Goal: Transaction & Acquisition: Purchase product/service

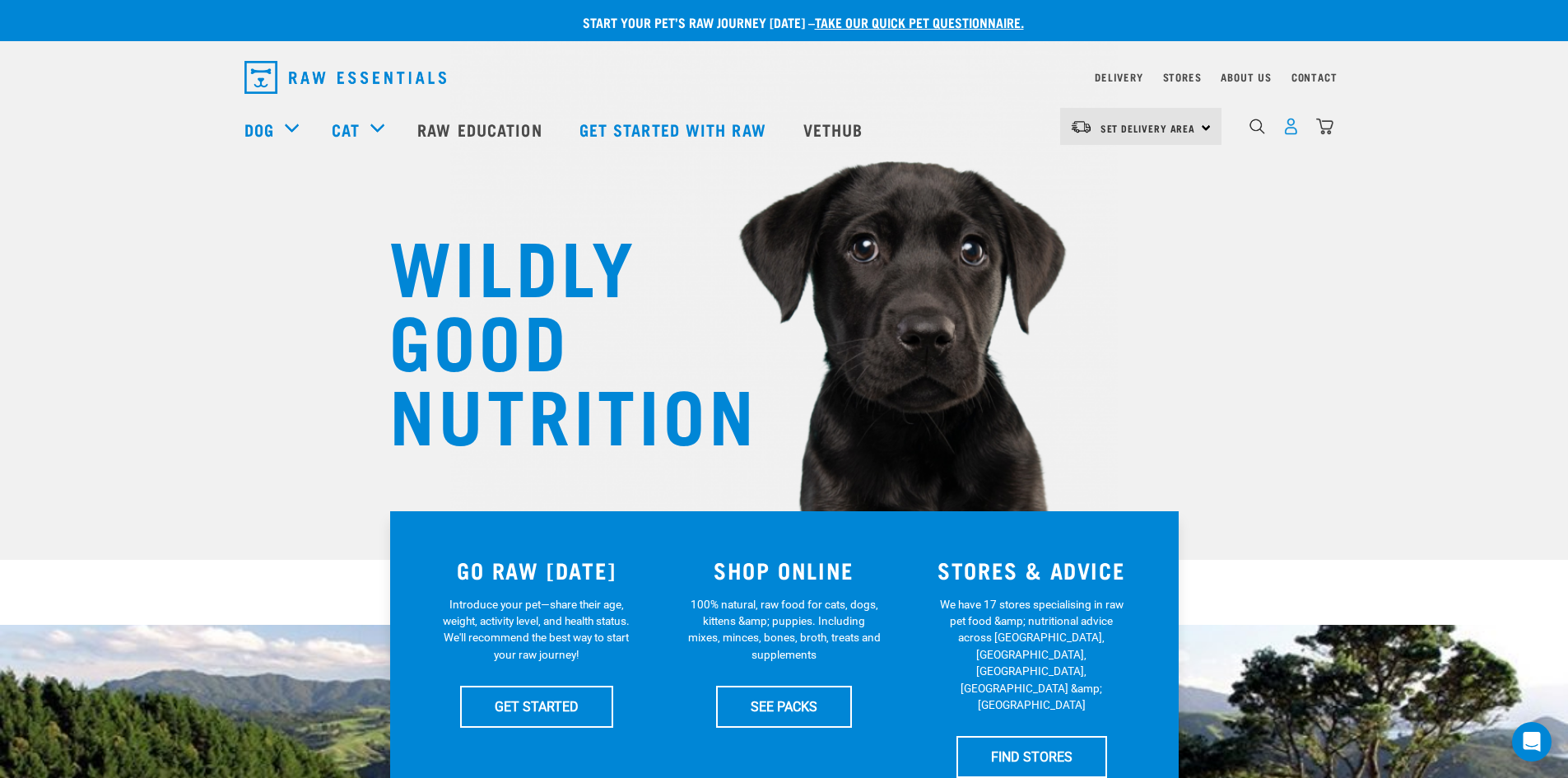
click at [1292, 124] on img "dropdown navigation" at bounding box center [1290, 126] width 18 height 18
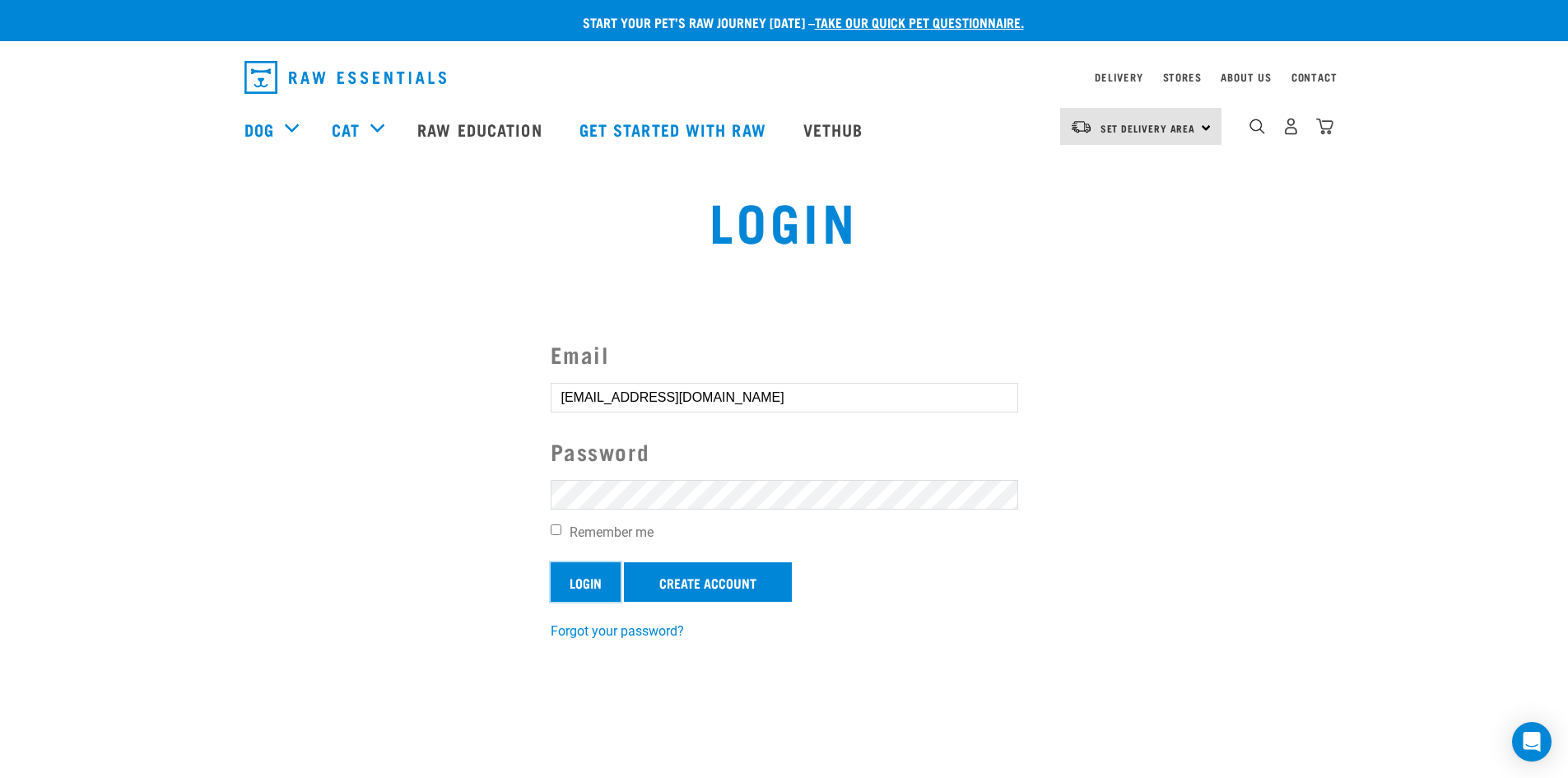
click at [593, 591] on input "Login" at bounding box center [586, 581] width 70 height 40
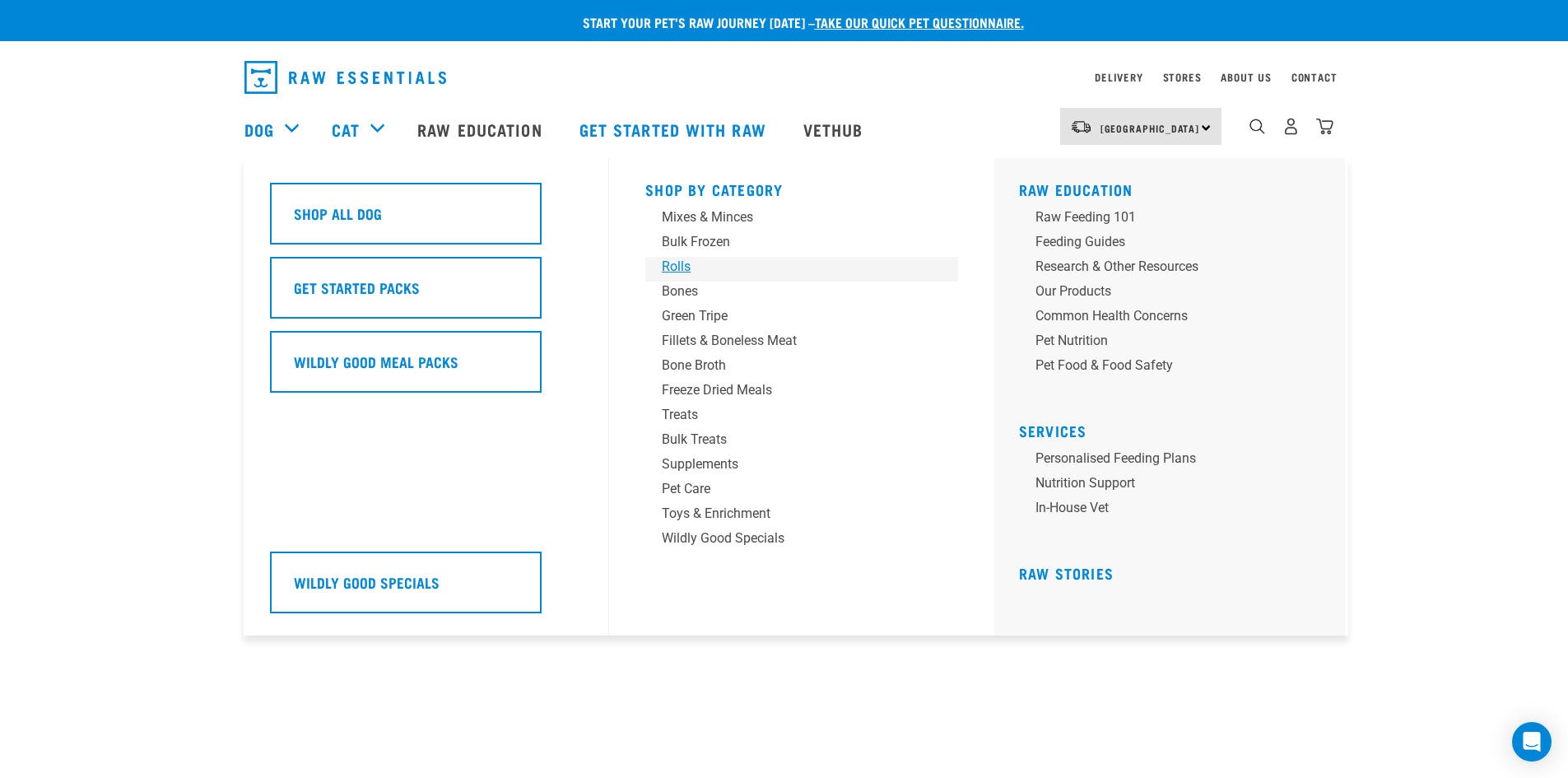
click at [671, 267] on div "Rolls" at bounding box center [790, 266] width 256 height 19
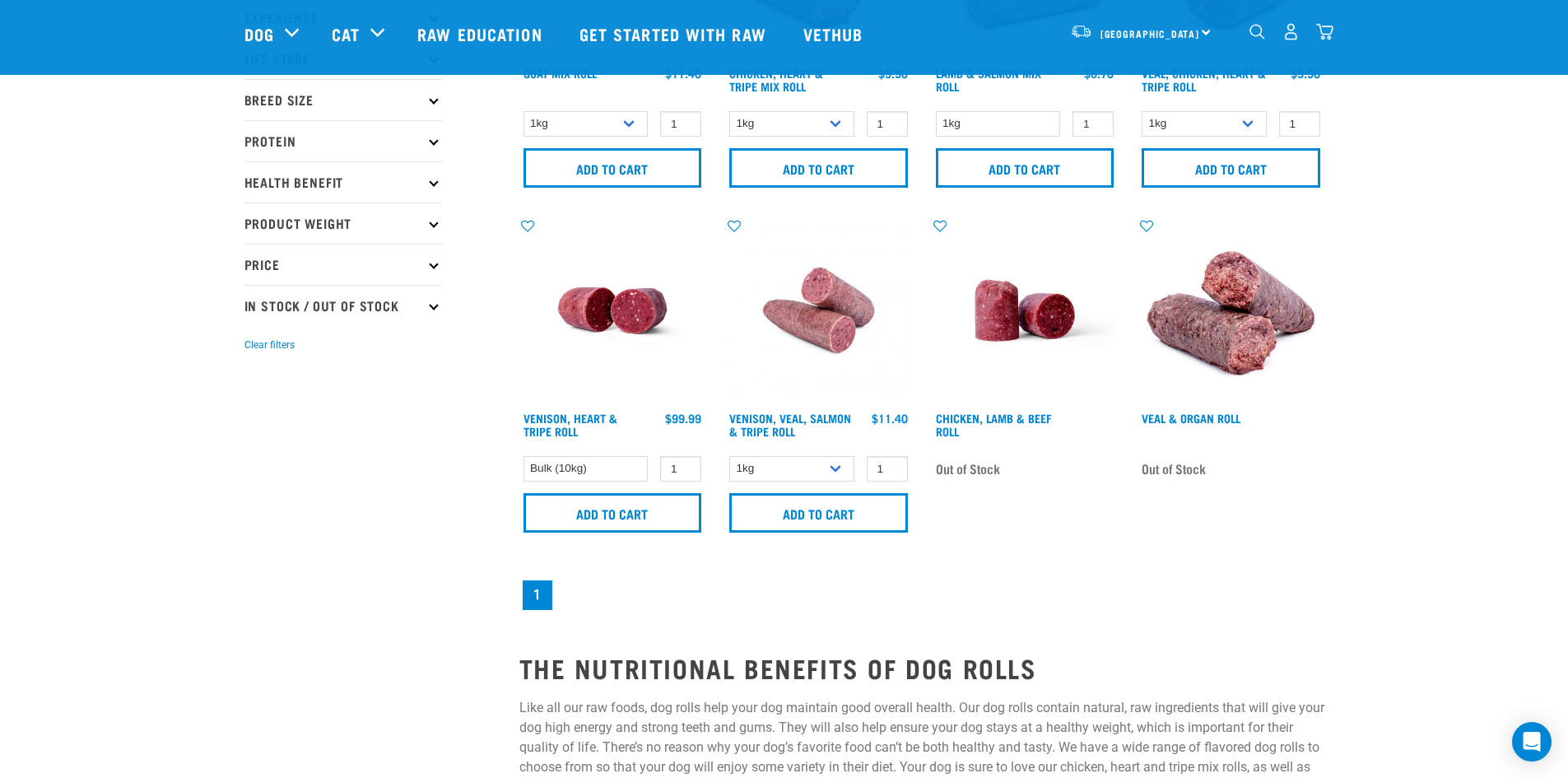
scroll to position [247, 0]
click at [788, 466] on select "1kg Bulk (10kg)" at bounding box center [792, 468] width 125 height 26
select select "336057"
click at [730, 455] on select "1kg Bulk (10kg)" at bounding box center [792, 468] width 125 height 26
click at [887, 465] on input "2" at bounding box center [887, 468] width 42 height 26
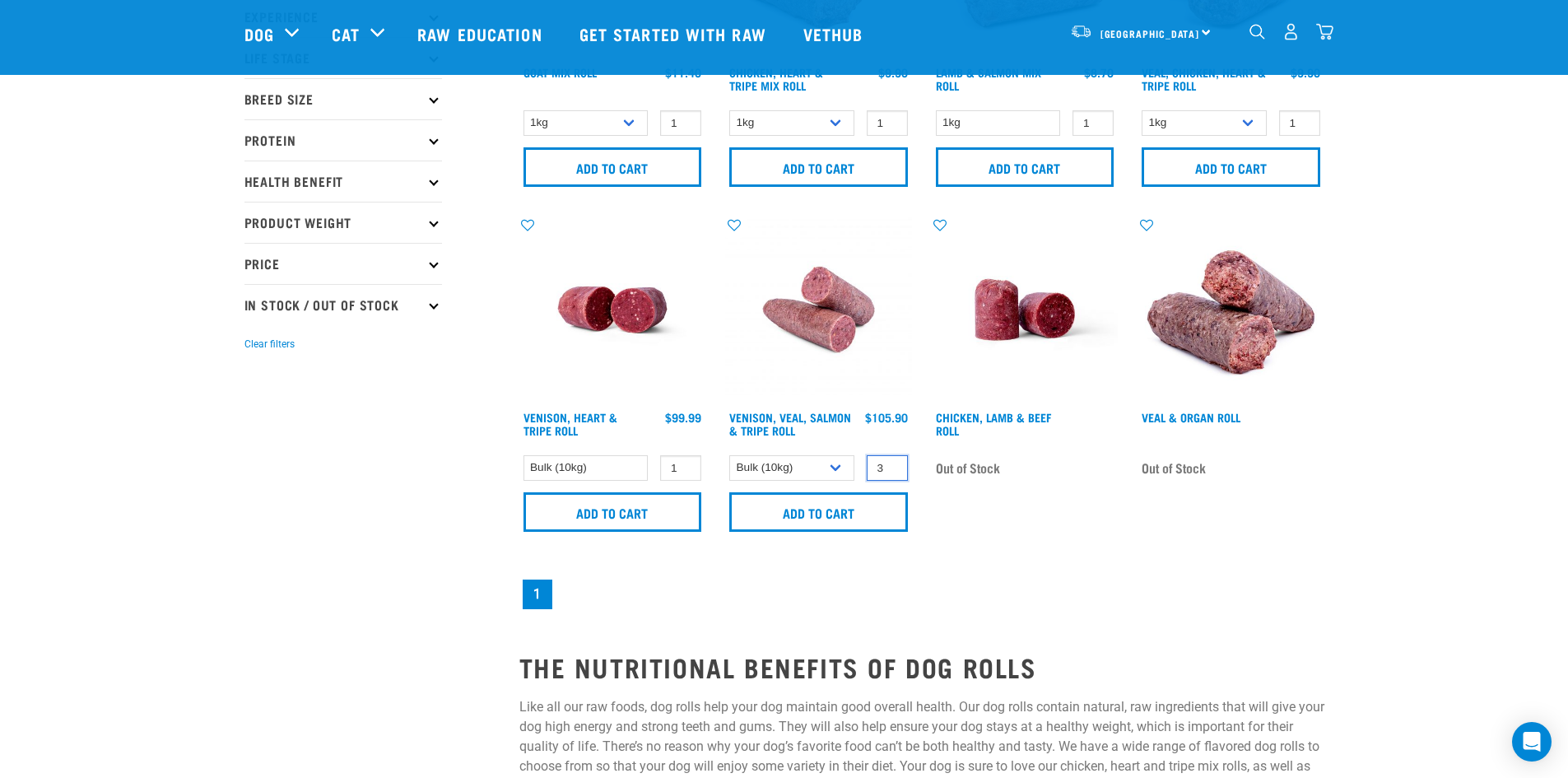
type input "3"
click at [887, 465] on input "3" at bounding box center [887, 468] width 42 height 26
click at [835, 514] on input "Add to cart" at bounding box center [819, 512] width 179 height 40
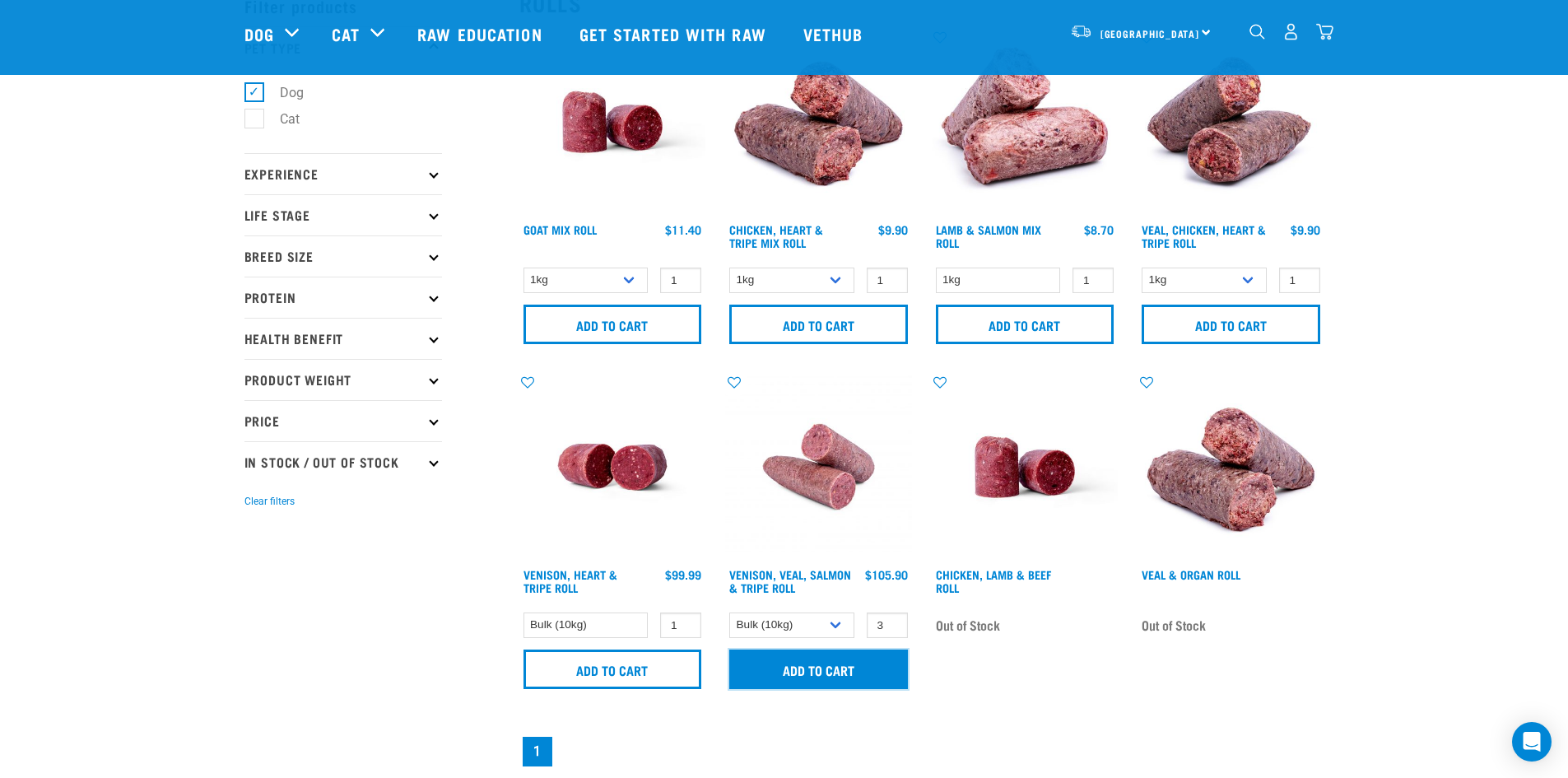
scroll to position [0, 0]
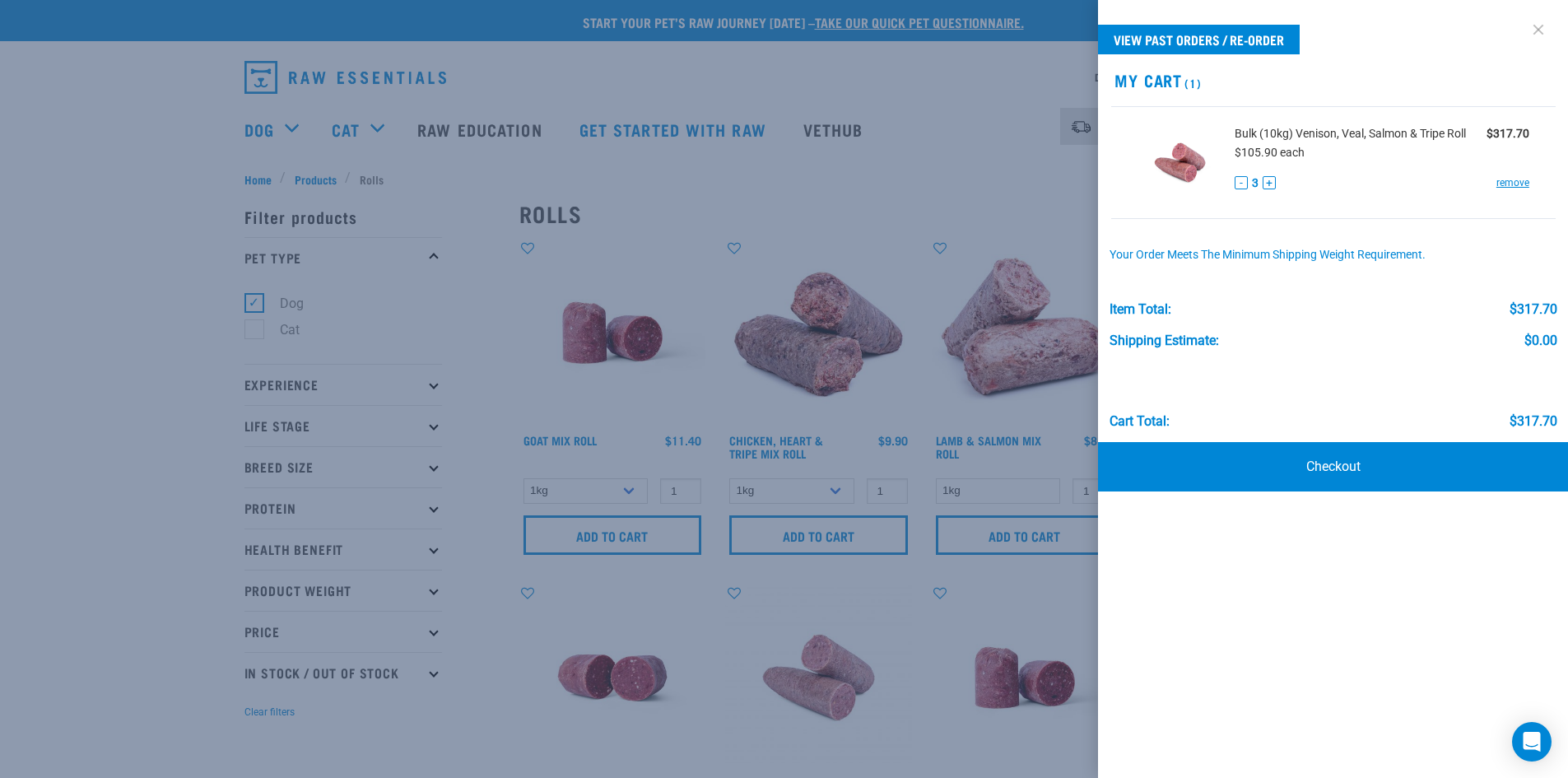
click at [1543, 25] on link at bounding box center [1538, 30] width 27 height 27
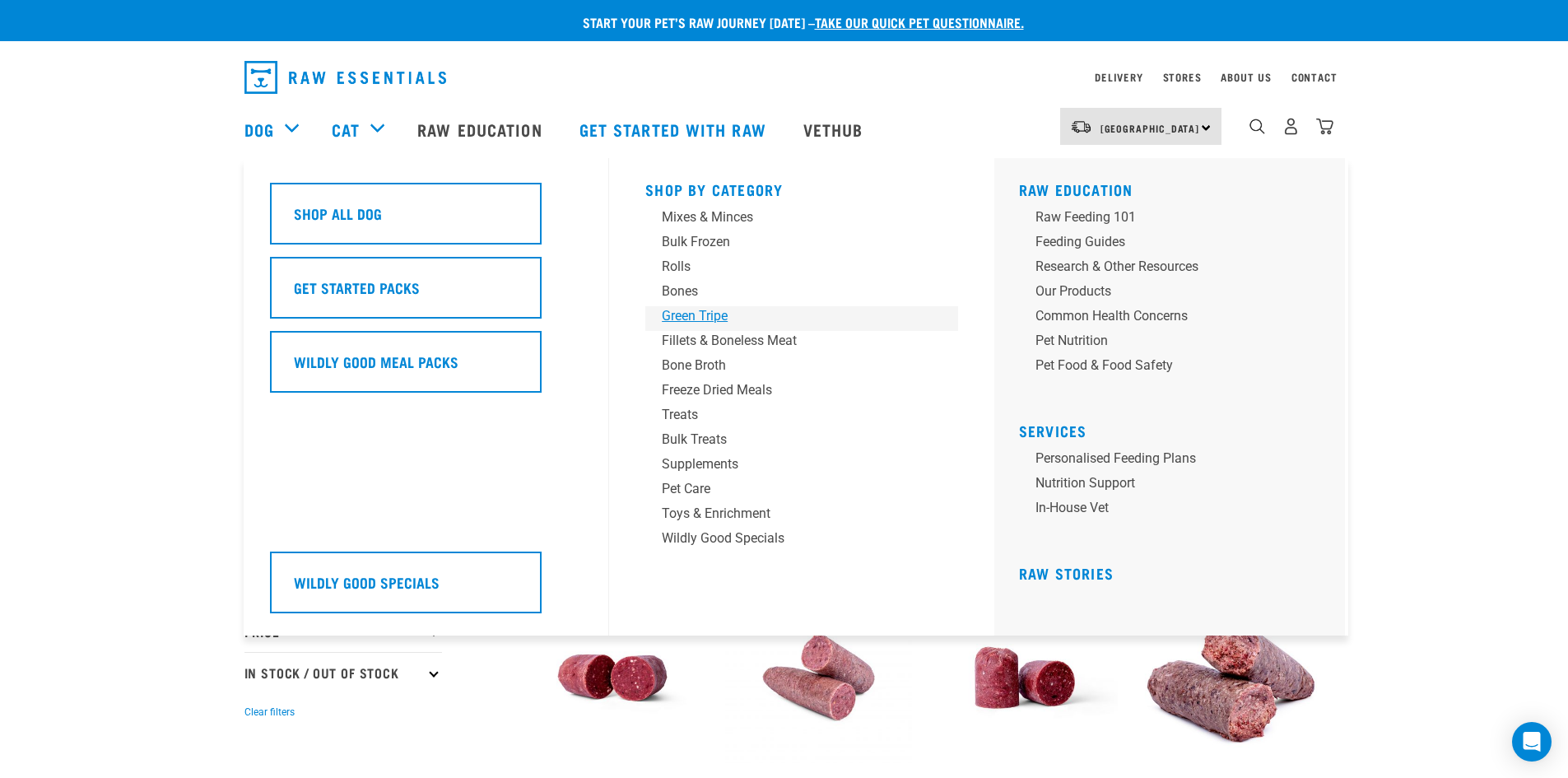
click at [708, 310] on div "Green Tripe" at bounding box center [790, 316] width 256 height 19
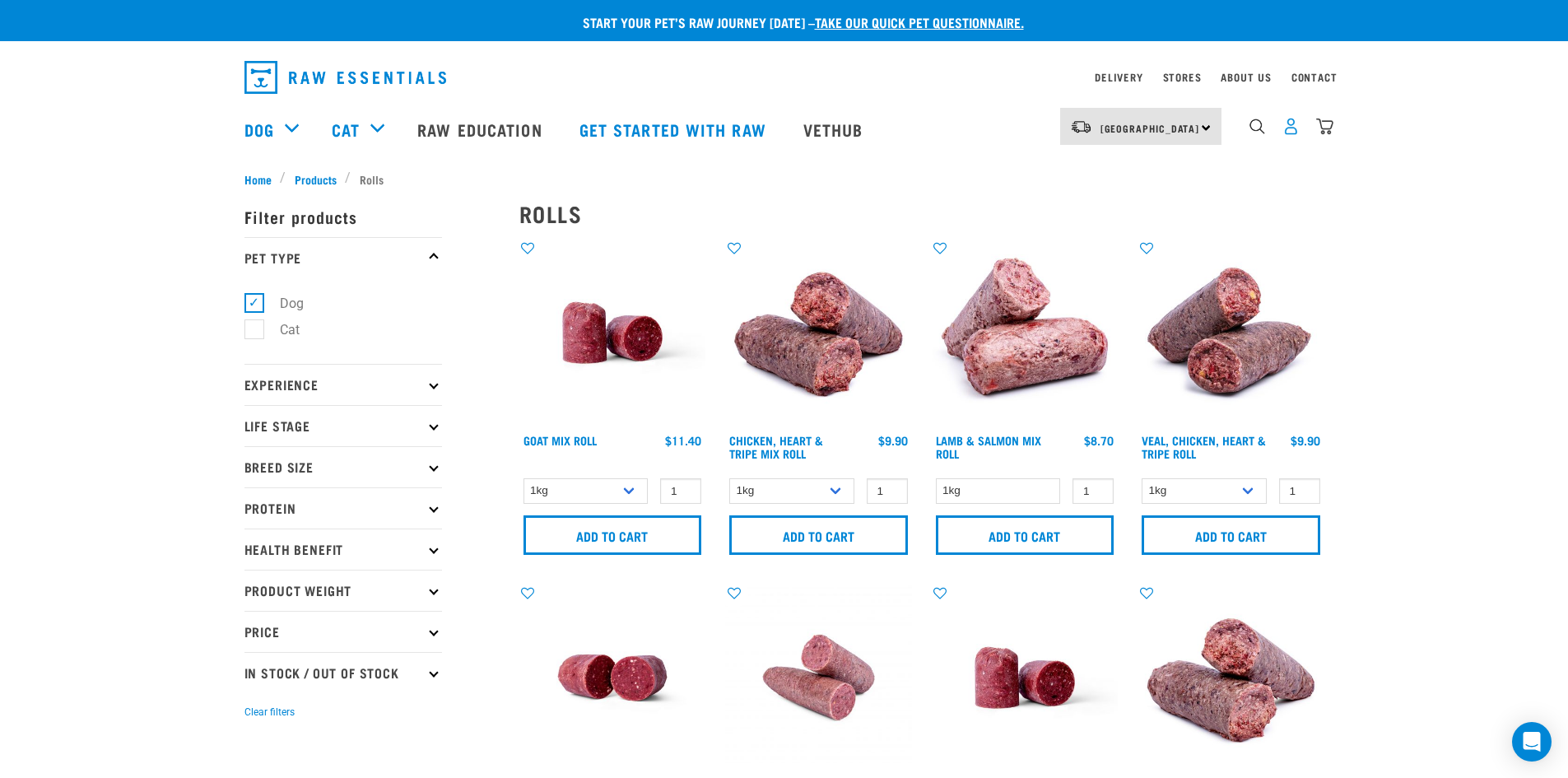
click at [1287, 134] on img "dropdown navigation" at bounding box center [1290, 126] width 18 height 18
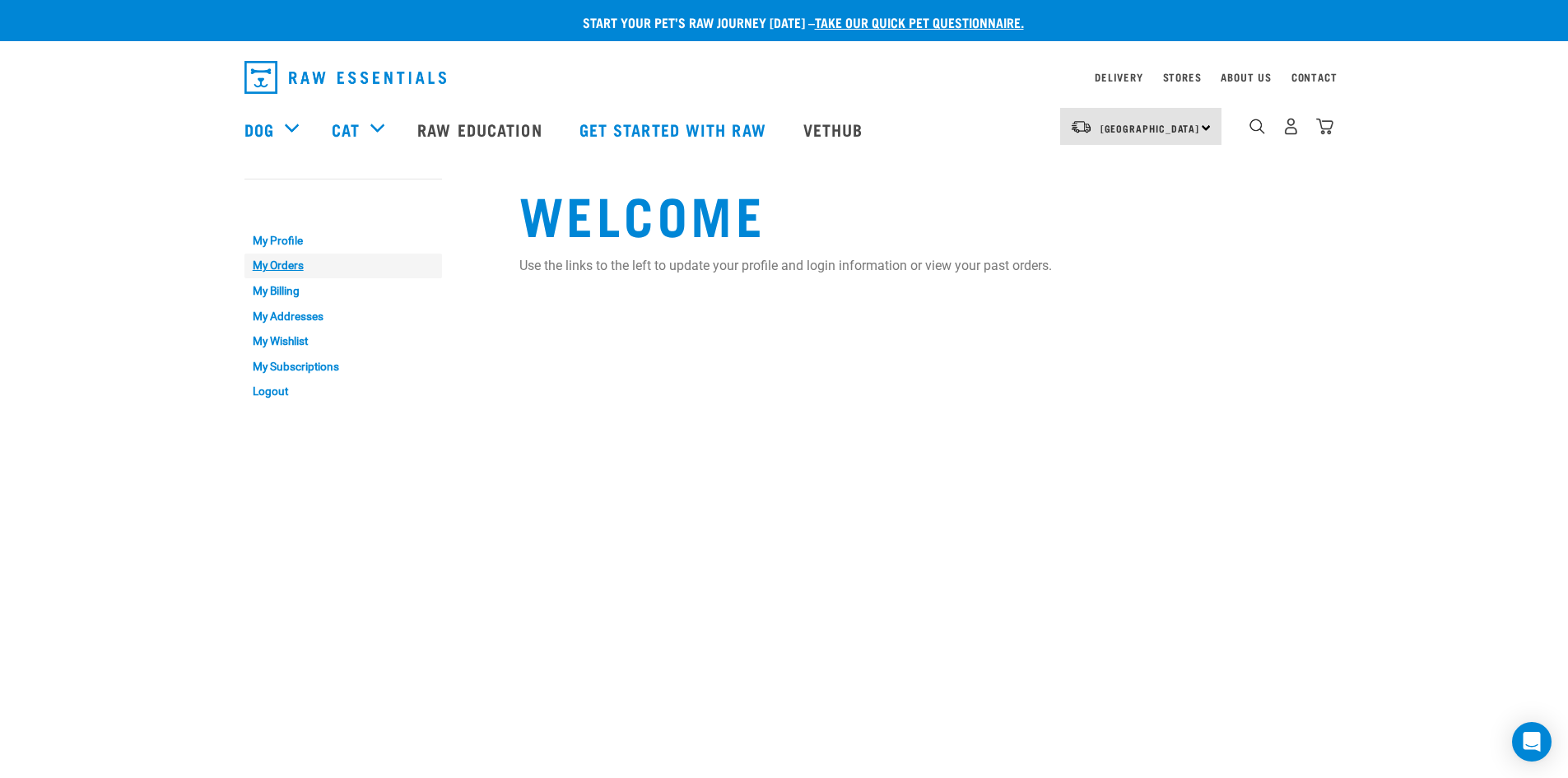
click at [279, 269] on link "My Orders" at bounding box center [343, 267] width 197 height 26
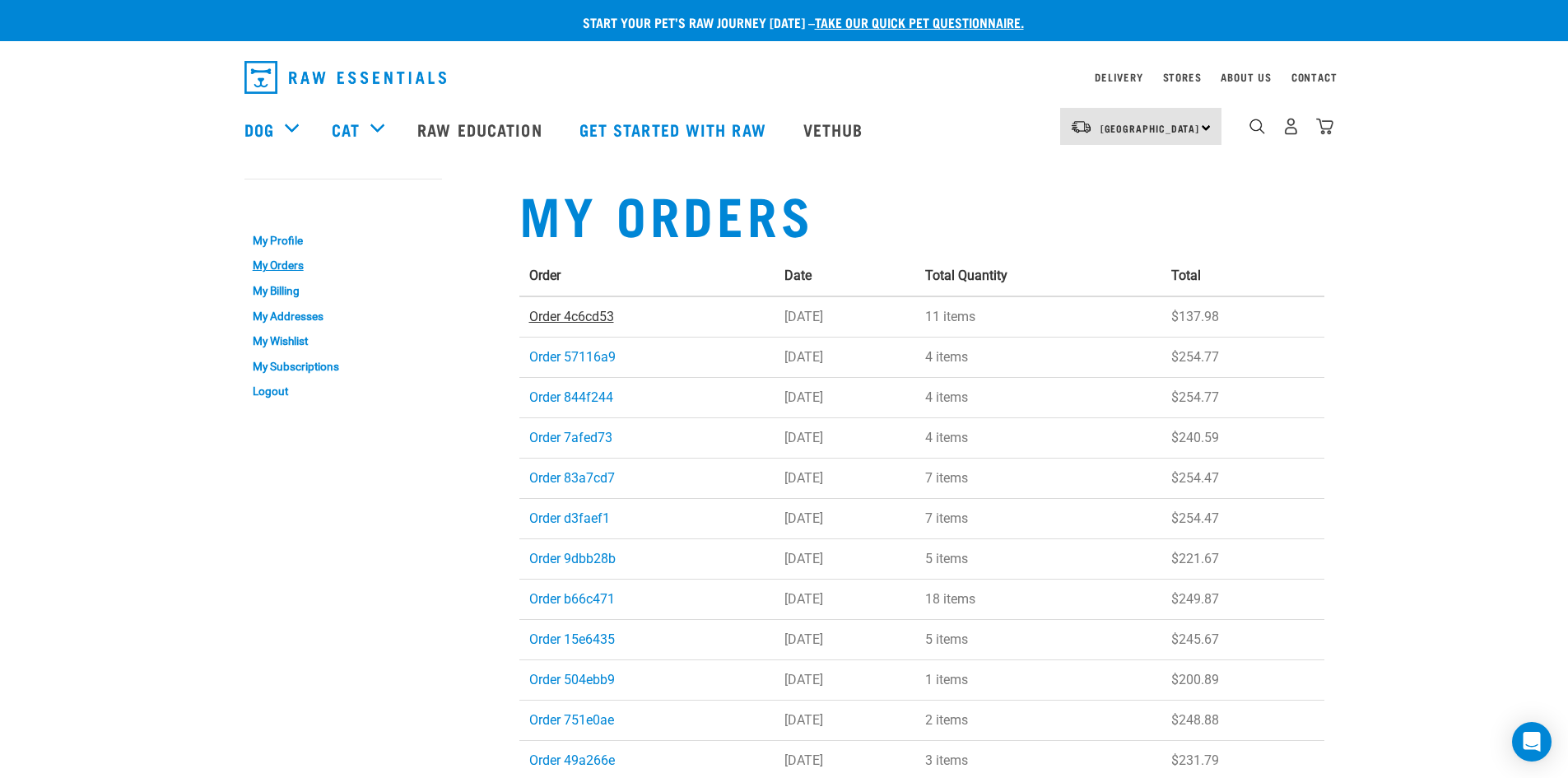
click at [573, 320] on link "Order 4c6cd53" at bounding box center [572, 317] width 85 height 16
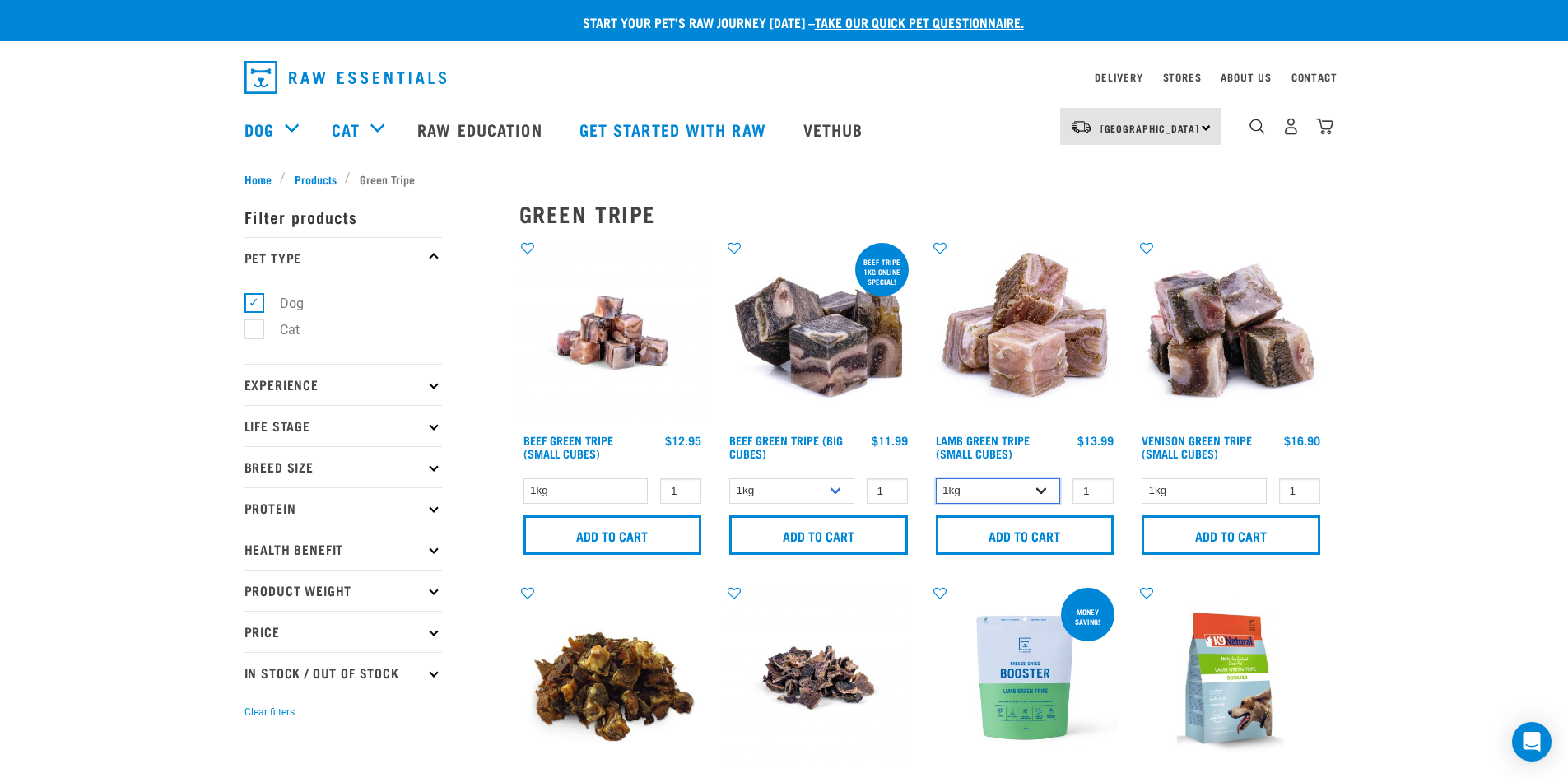
click at [1041, 486] on select "1kg 3kg" at bounding box center [999, 491] width 125 height 26
click at [936, 478] on select "1kg 3kg" at bounding box center [999, 491] width 125 height 26
click at [1096, 485] on input "2" at bounding box center [1093, 491] width 42 height 26
type input "3"
click at [1096, 485] on input "3" at bounding box center [1093, 491] width 42 height 26
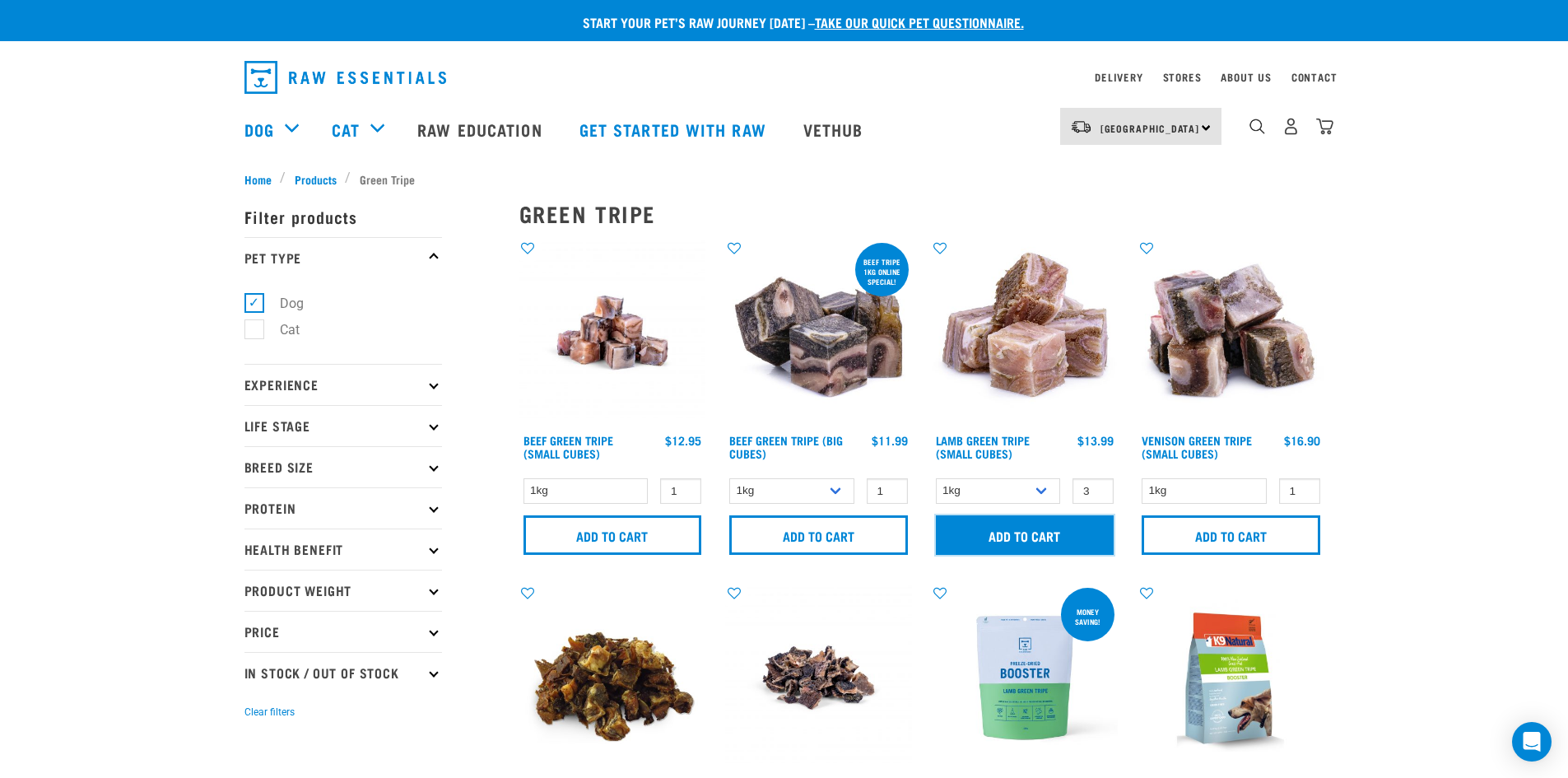
click at [1028, 528] on input "Add to cart" at bounding box center [1026, 535] width 179 height 40
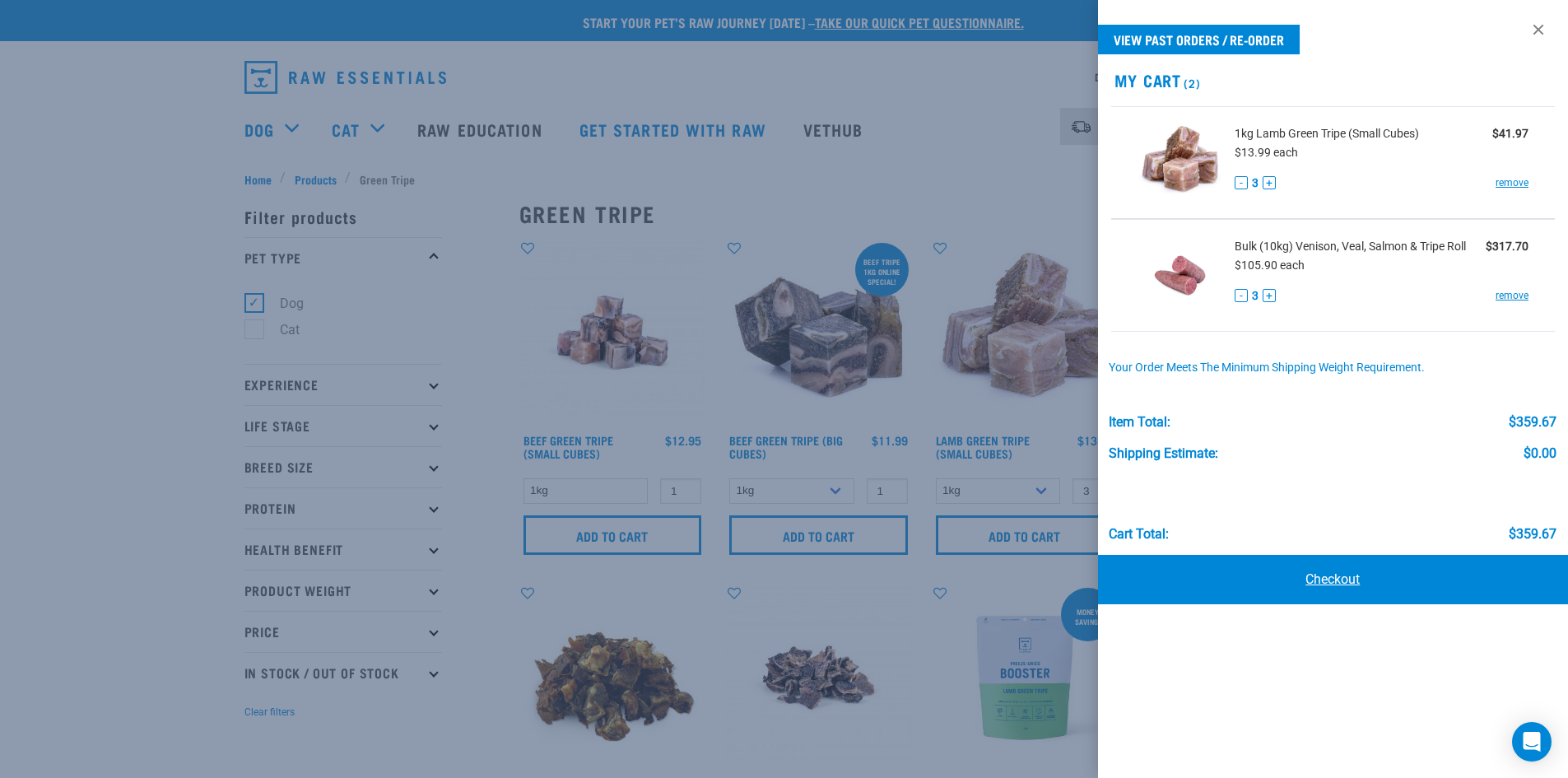
click at [1344, 583] on link "Checkout" at bounding box center [1333, 580] width 470 height 50
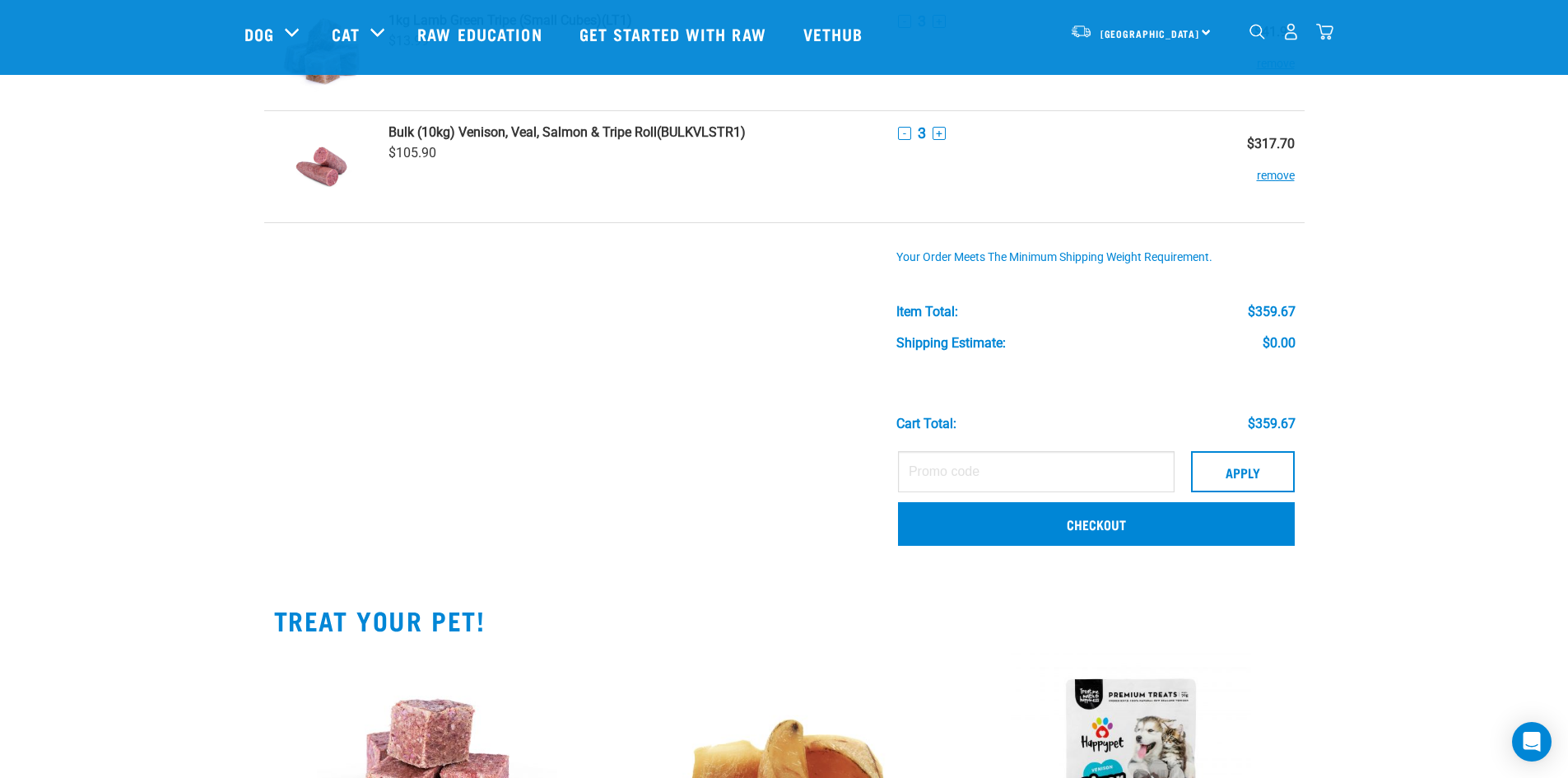
scroll to position [164, 0]
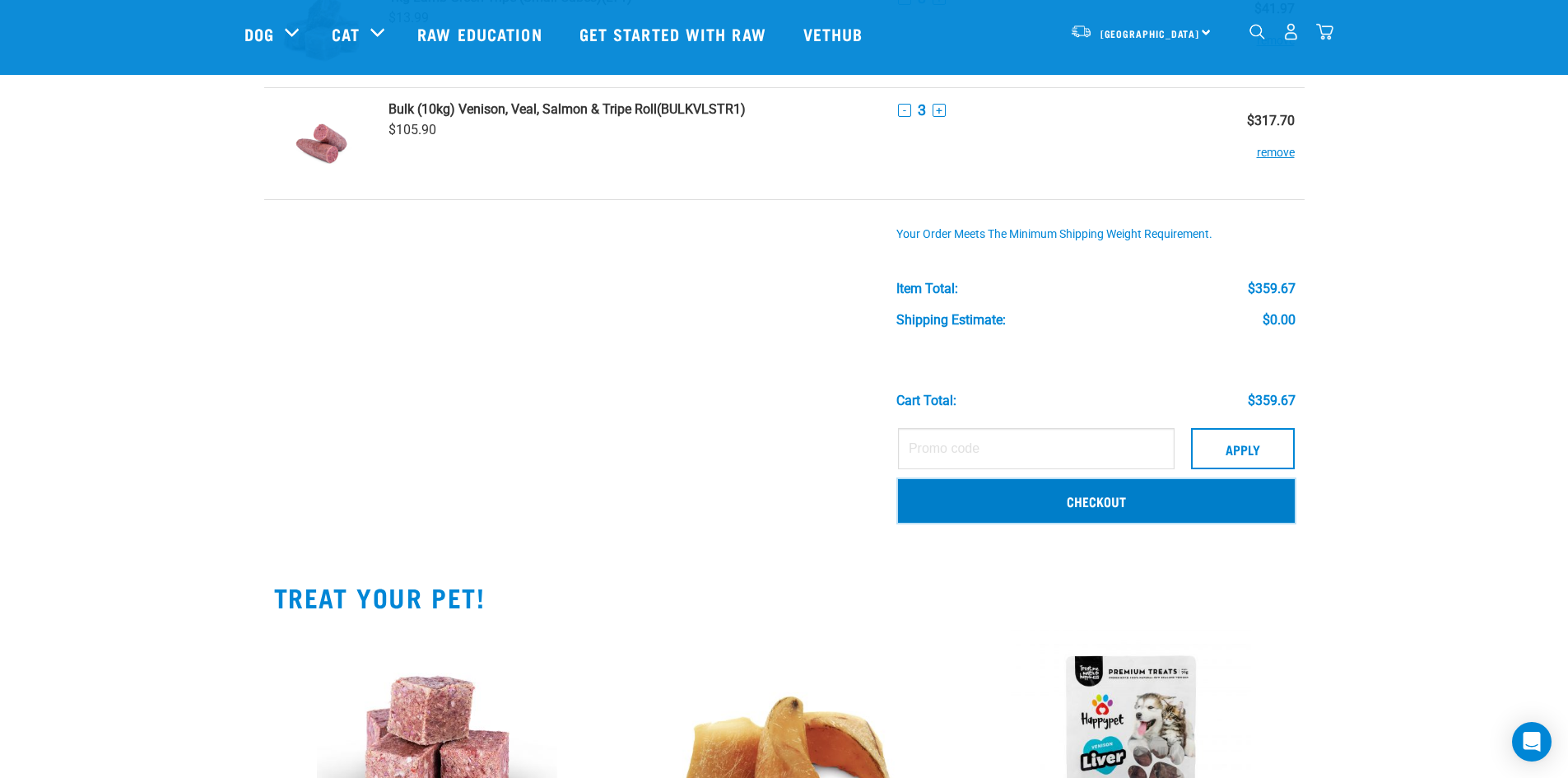
click at [1135, 502] on link "Checkout" at bounding box center [1097, 500] width 397 height 42
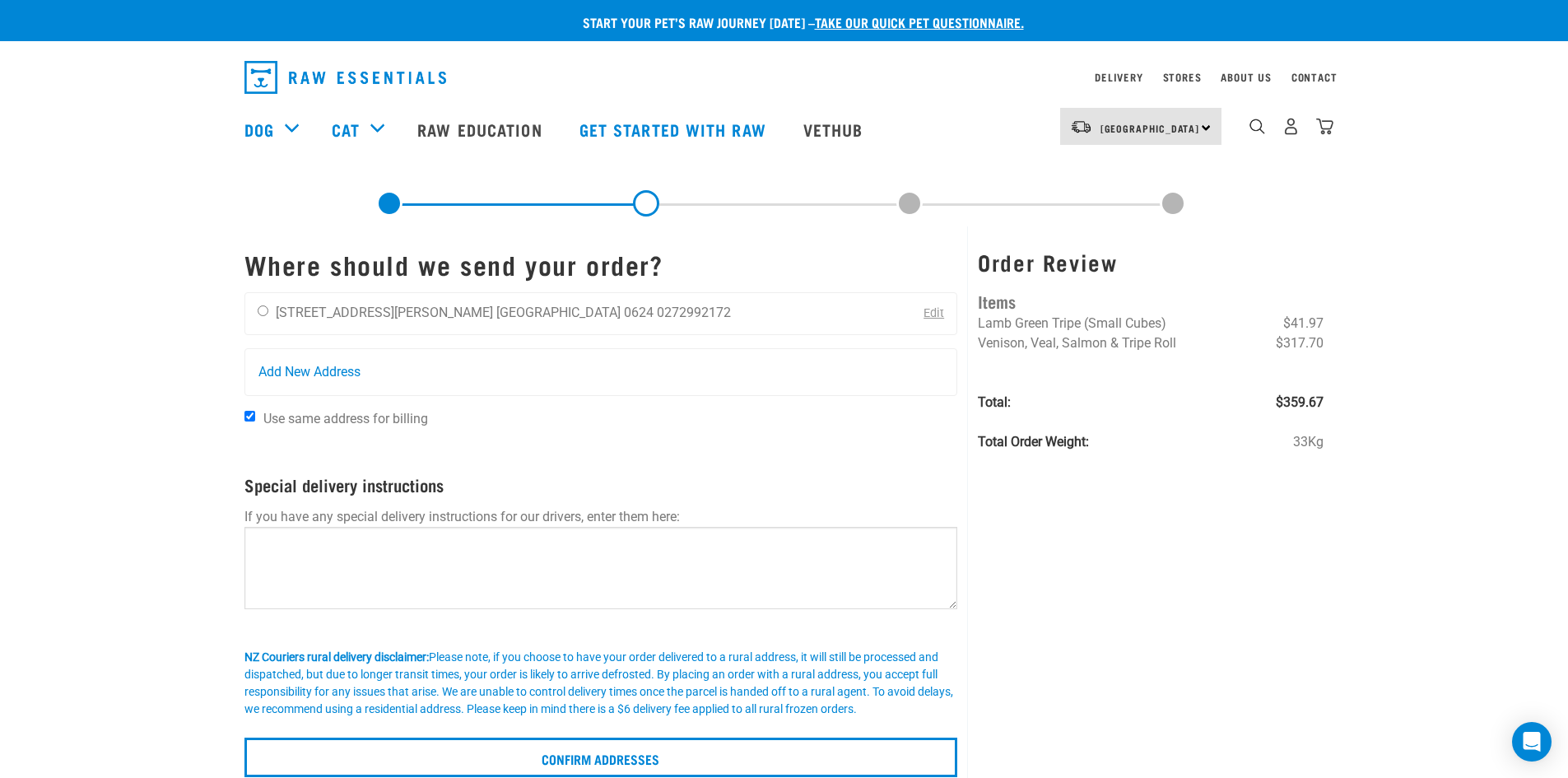
click at [631, 319] on div "Craig Mark 22 Anne Street Auckland 0624 0272992172 Edit" at bounding box center [601, 314] width 714 height 42
click at [255, 310] on div "Craig Mark 22 Anne Street Auckland 0624 0272992172" at bounding box center [494, 314] width 498 height 42
click at [261, 309] on input "radio" at bounding box center [263, 311] width 11 height 11
radio input "true"
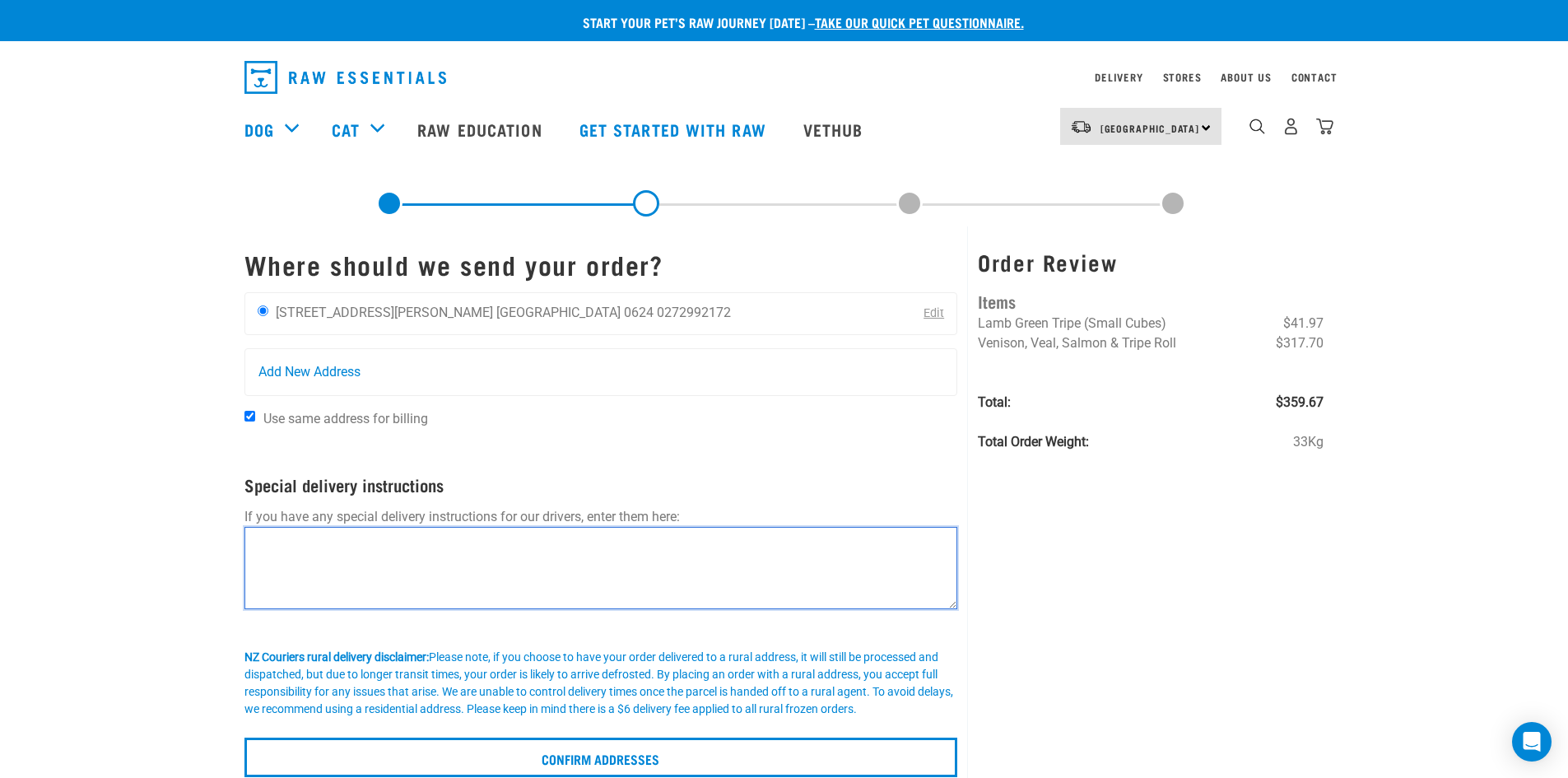
click at [612, 561] on textarea at bounding box center [601, 568] width 714 height 82
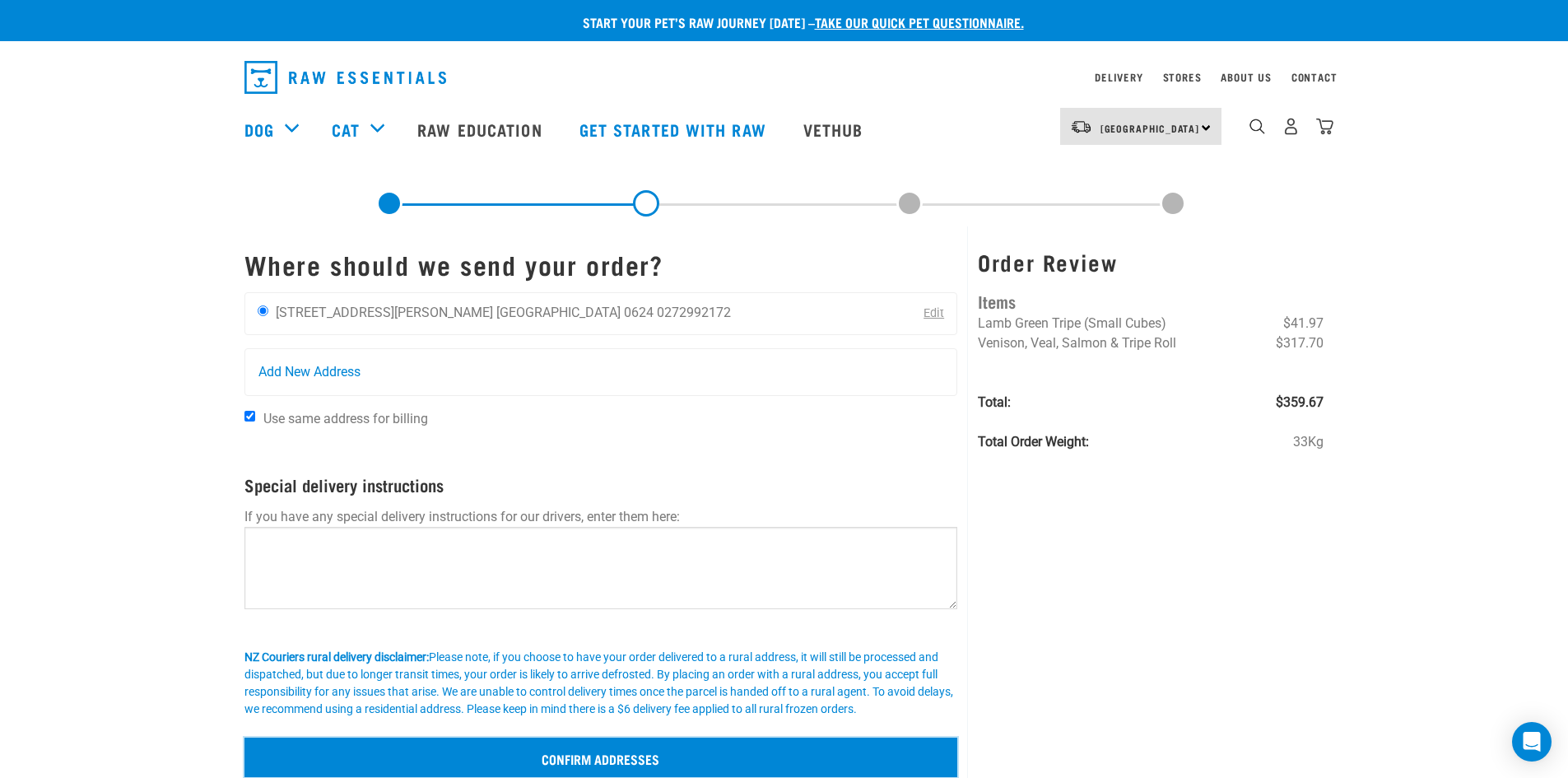
click at [660, 757] on input "Confirm addresses" at bounding box center [601, 758] width 714 height 40
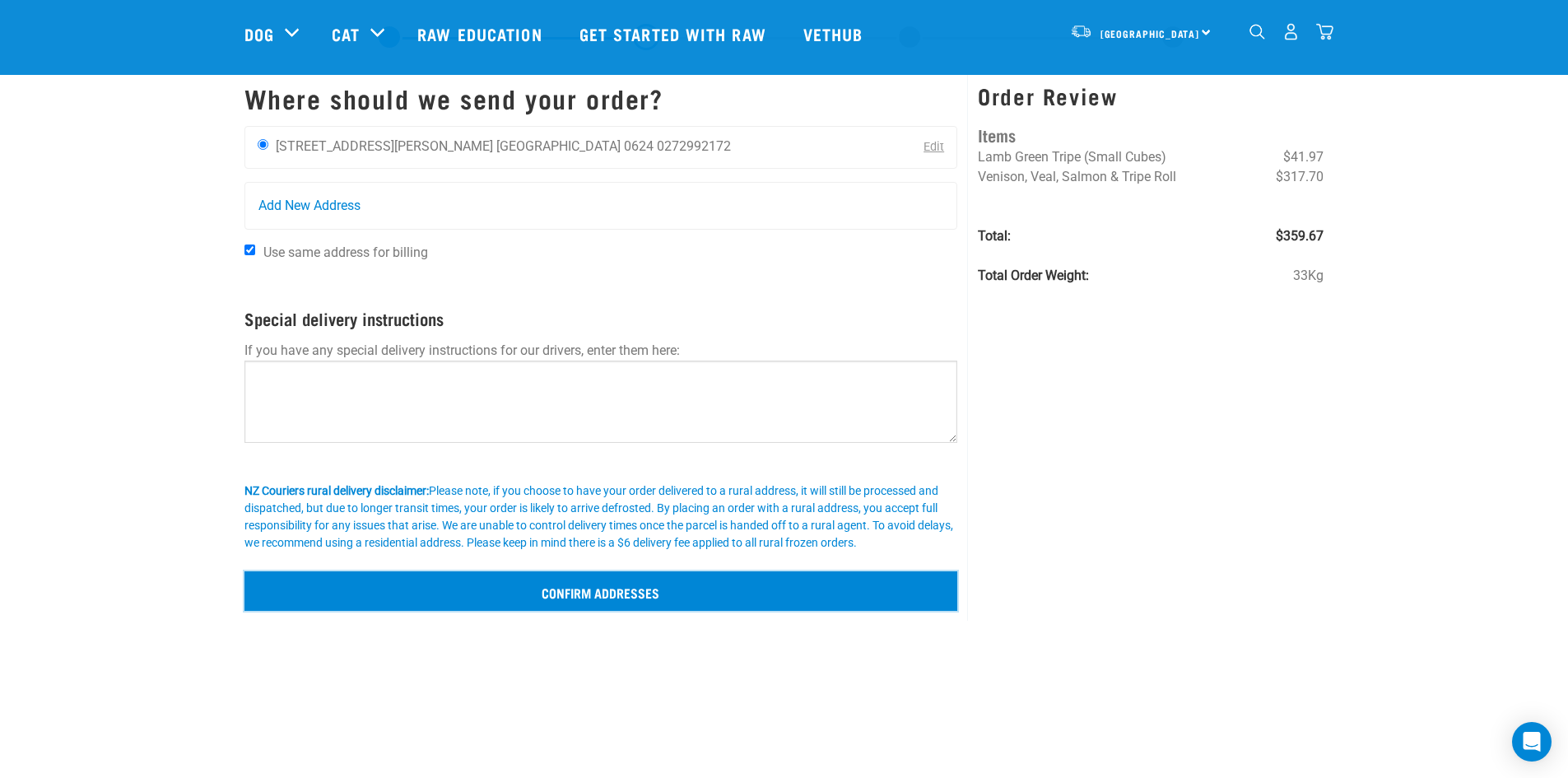
scroll to position [82, 0]
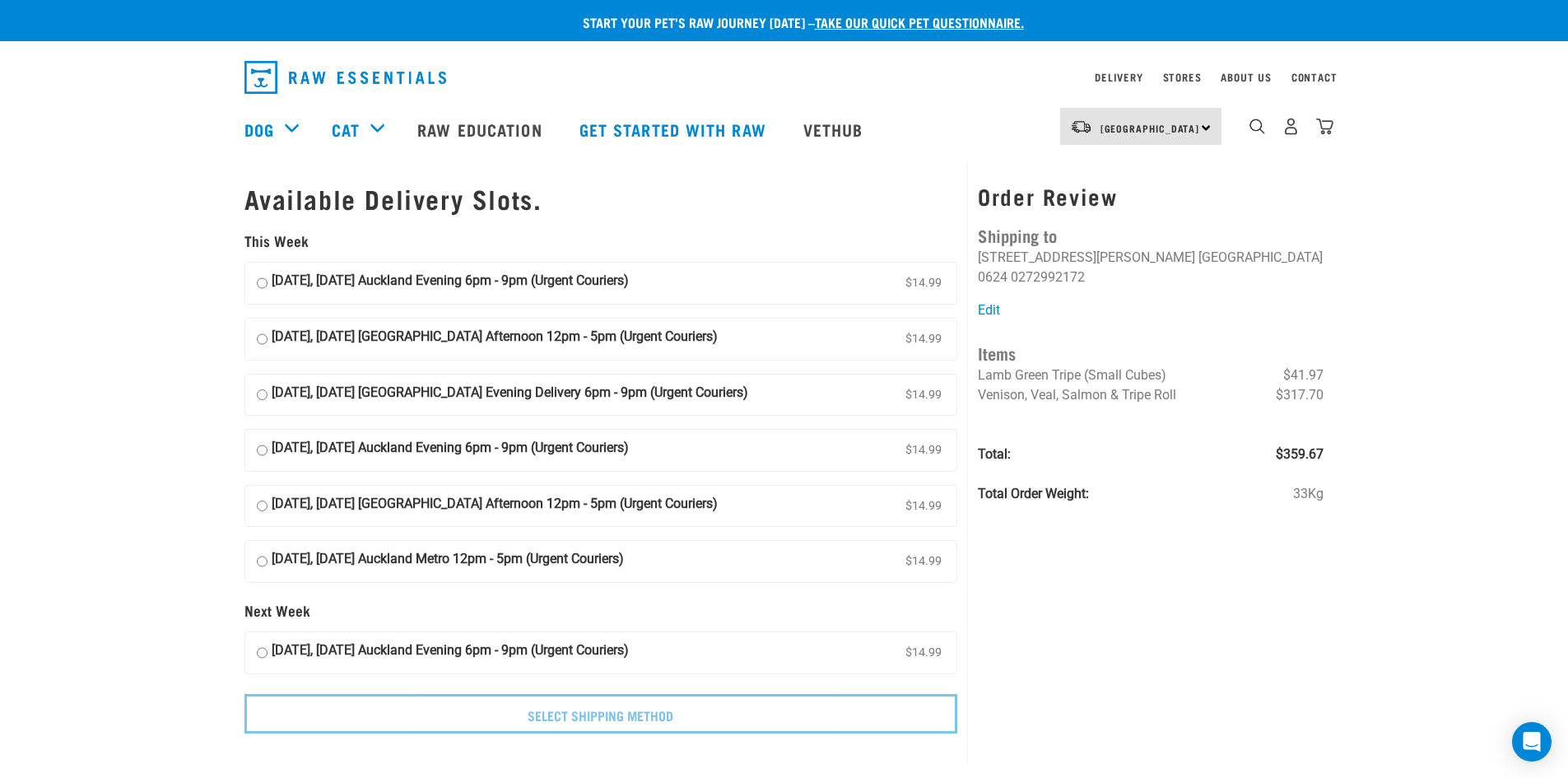
click at [262, 449] on input "[DATE], [DATE] Auckland Evening 6pm - 9pm (Urgent Couriers) $14.99" at bounding box center [262, 450] width 11 height 25
radio input "true"
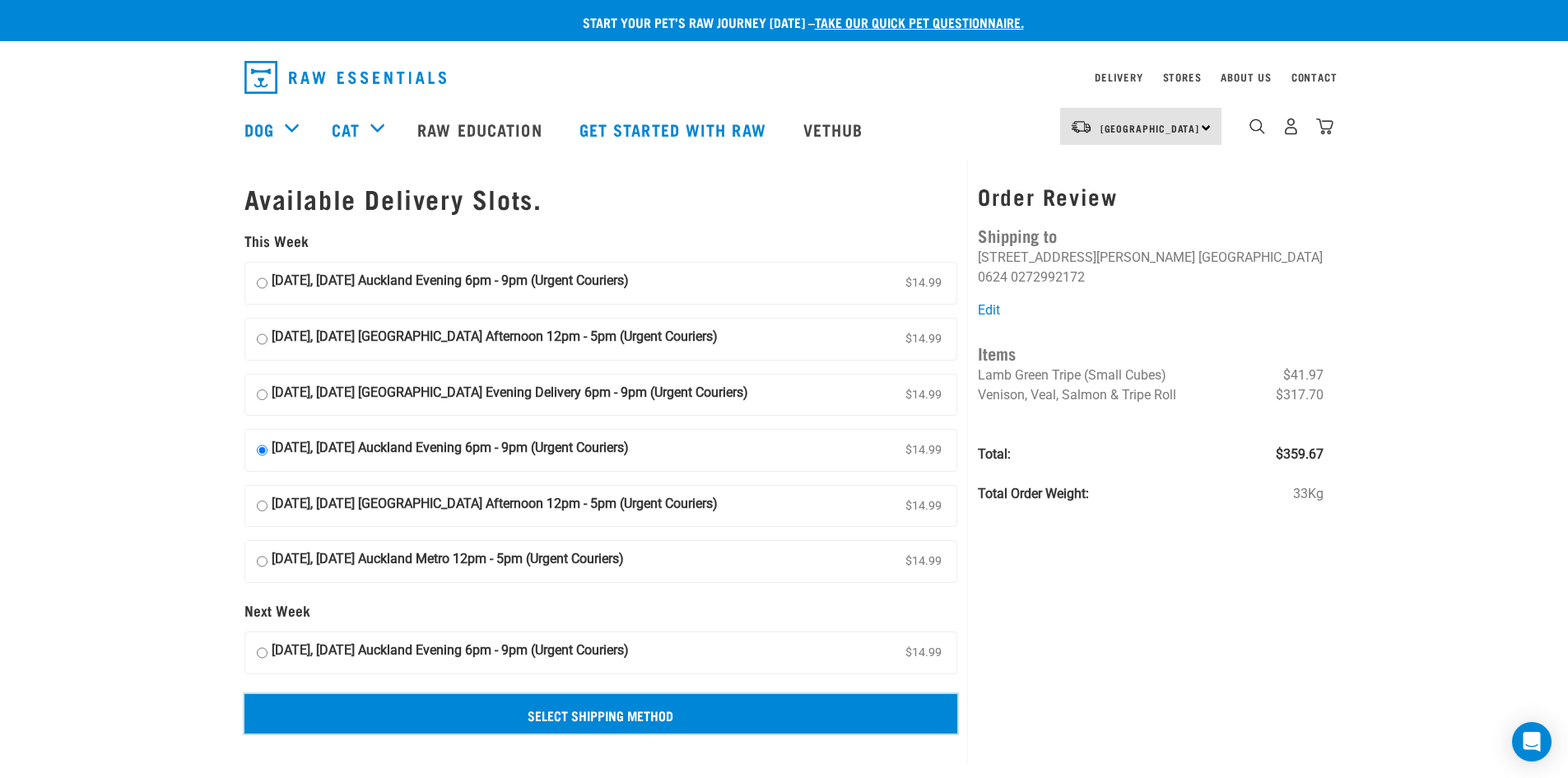
click at [621, 710] on input "Select Shipping Method" at bounding box center [601, 713] width 714 height 40
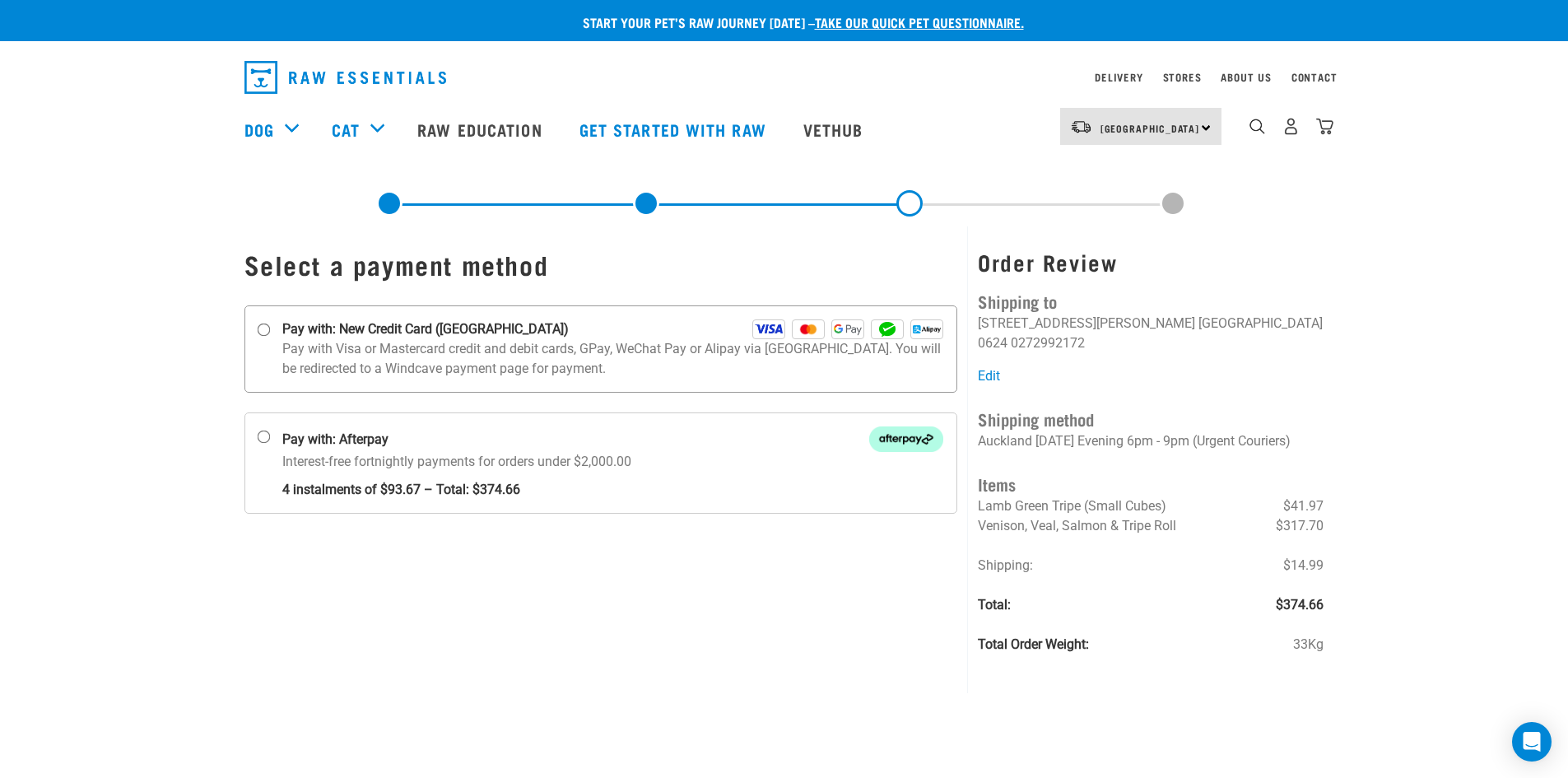
click at [549, 373] on p "Pay with Visa or Mastercard credit and debit cards, GPay, WeChat Pay or Alipay …" at bounding box center [612, 359] width 661 height 40
click at [270, 337] on input "Pay with: New Credit Card (Windcave)" at bounding box center [263, 330] width 13 height 13
radio input "true"
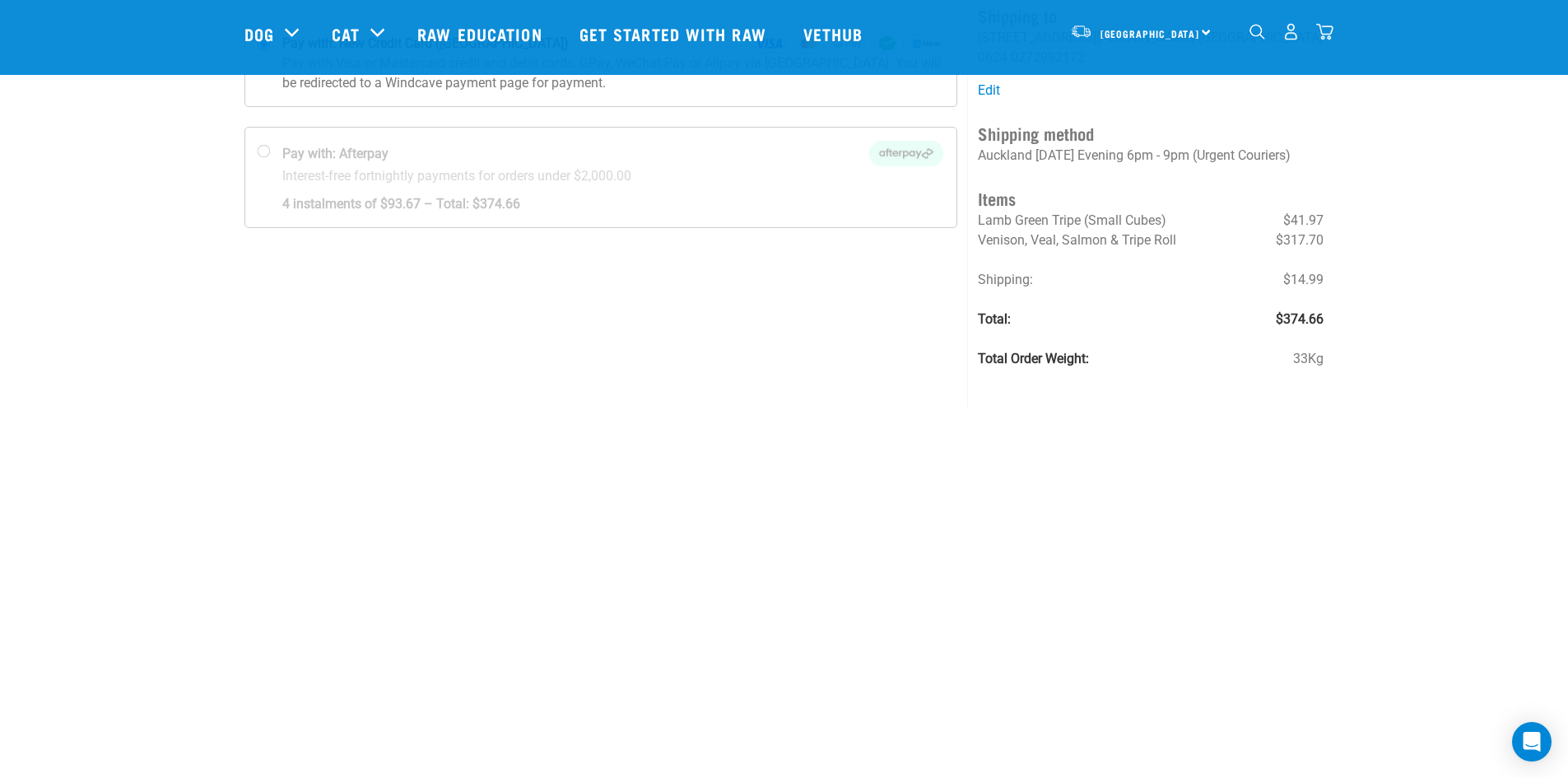
scroll to position [93, 0]
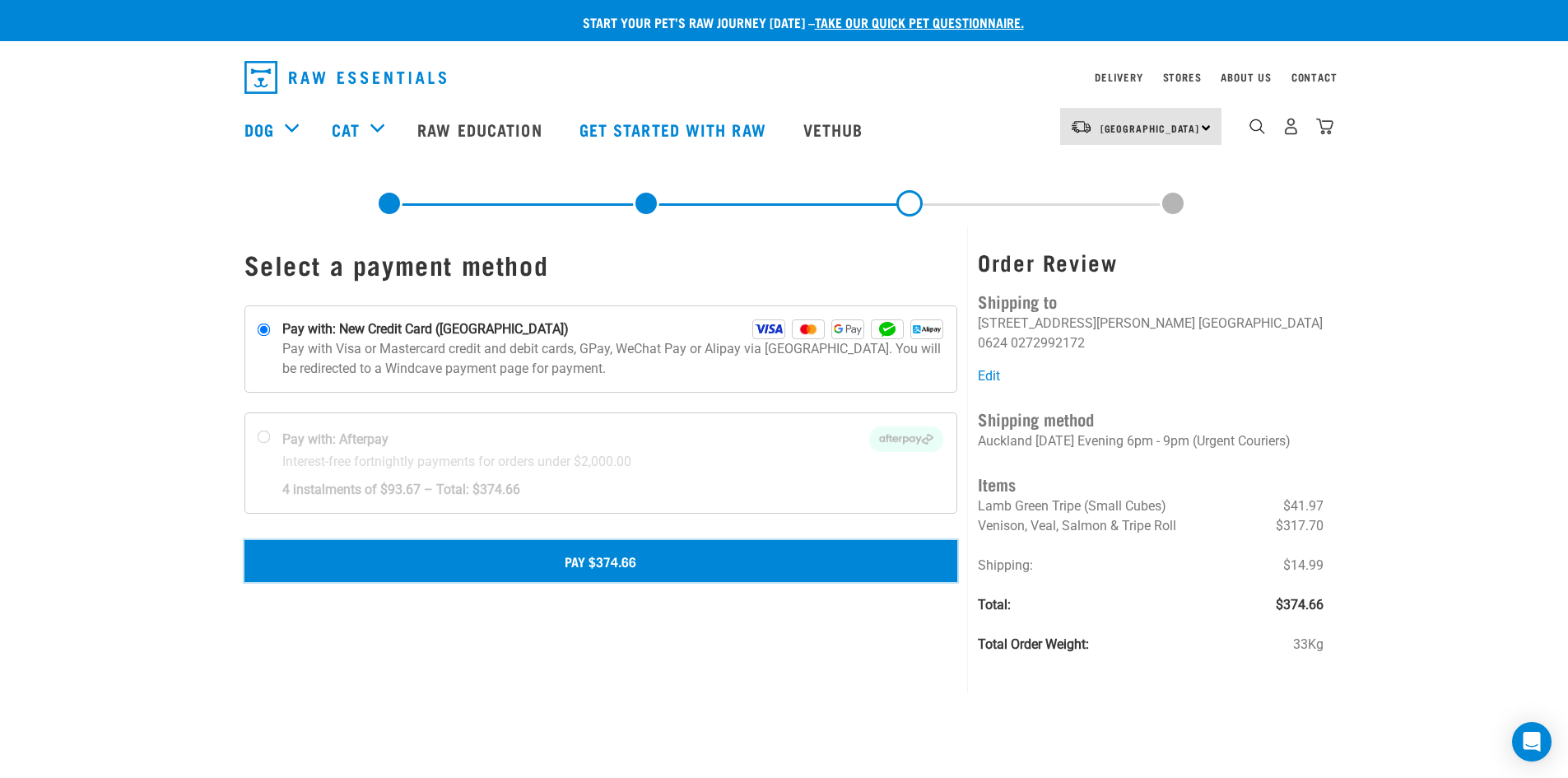
click at [636, 563] on button "Pay $374.66" at bounding box center [601, 560] width 714 height 42
